Goal: Task Accomplishment & Management: Manage account settings

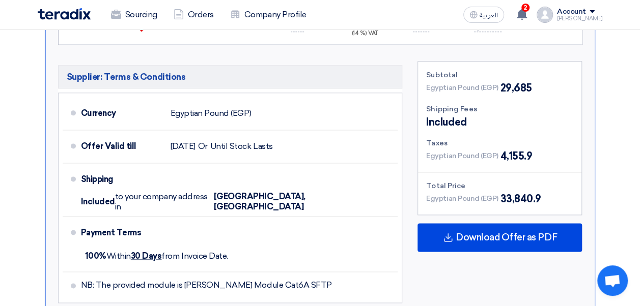
scroll to position [322, 0]
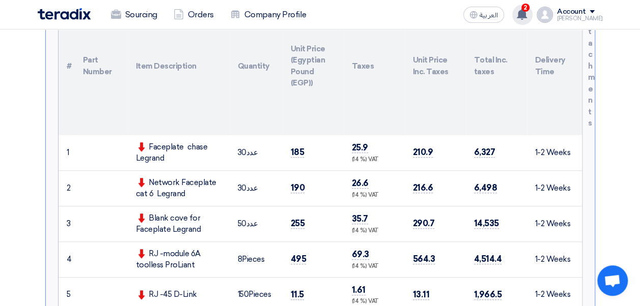
click at [527, 18] on icon at bounding box center [521, 14] width 11 height 11
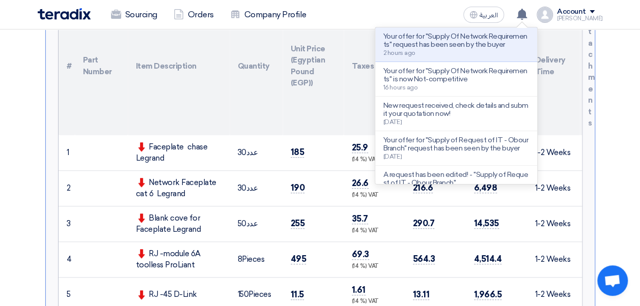
click at [594, 13] on span at bounding box center [591, 11] width 5 height 3
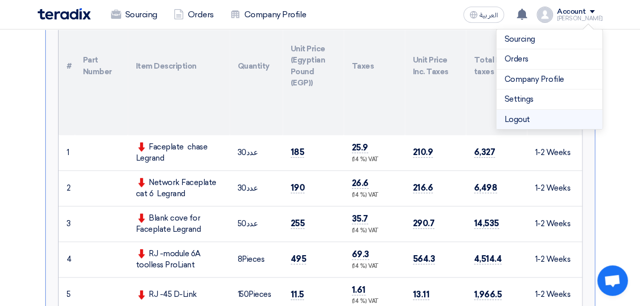
click at [536, 116] on li "Logout" at bounding box center [549, 120] width 106 height 20
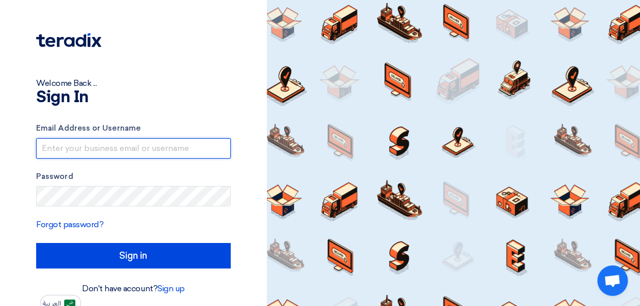
type input "[EMAIL_ADDRESS][DOMAIN_NAME]"
click at [177, 152] on input "[EMAIL_ADDRESS][DOMAIN_NAME]" at bounding box center [133, 148] width 194 height 20
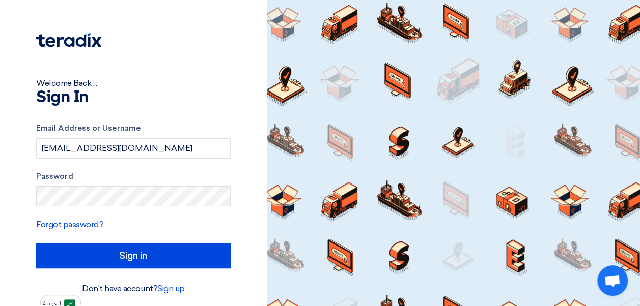
click at [198, 91] on h1 "Sign In" at bounding box center [133, 98] width 194 height 16
